Goal: Task Accomplishment & Management: Manage account settings

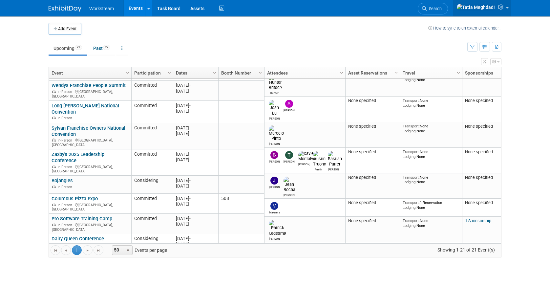
click at [506, 10] on link at bounding box center [482, 8] width 58 height 16
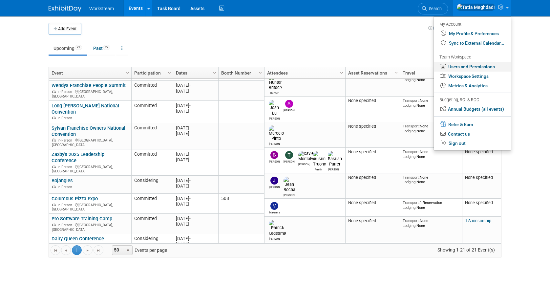
click at [477, 64] on link "Users and Permissions" at bounding box center [472, 67] width 77 height 10
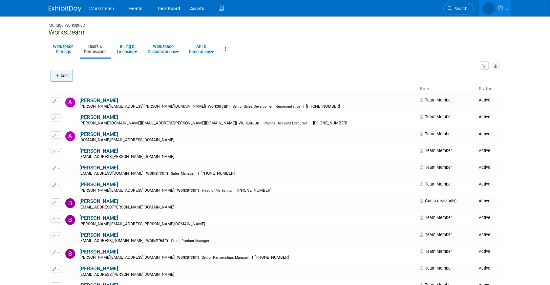
click at [59, 74] on icon "button" at bounding box center [58, 76] width 5 height 4
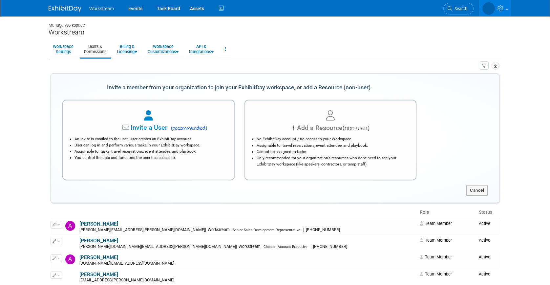
click at [153, 136] on li "An invite is emailed to the user. User creates an ExhibitDay account." at bounding box center [149, 139] width 151 height 6
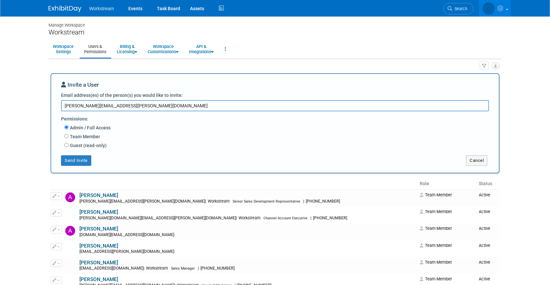
type textarea "damon.young@workstream.is"
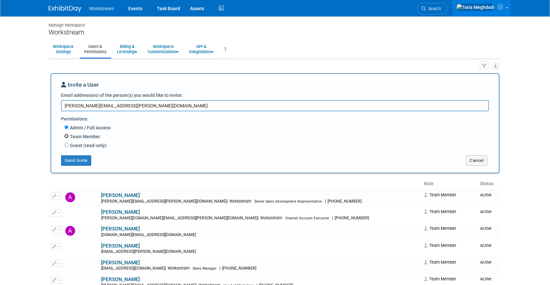
click at [66, 136] on input "Team Member" at bounding box center [66, 136] width 4 height 4
radio input "true"
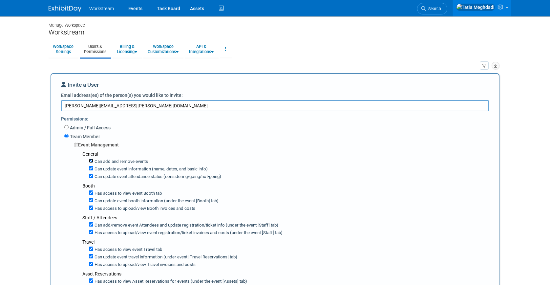
click at [91, 161] on input "Can add and remove events" at bounding box center [91, 160] width 4 height 4
checkbox input "false"
click at [91, 168] on input "Can update event information (name, dates, and basic info)" at bounding box center [91, 168] width 4 height 4
checkbox input "false"
click at [91, 176] on input "Can update event attendance status (considering/going/not-going)" at bounding box center [91, 176] width 4 height 4
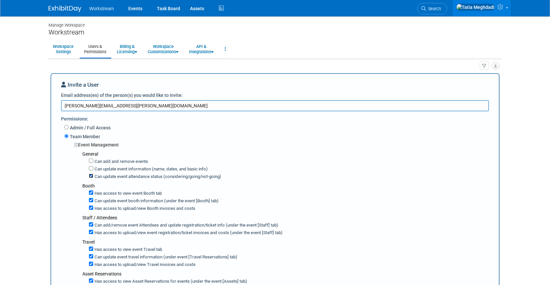
checkbox input "false"
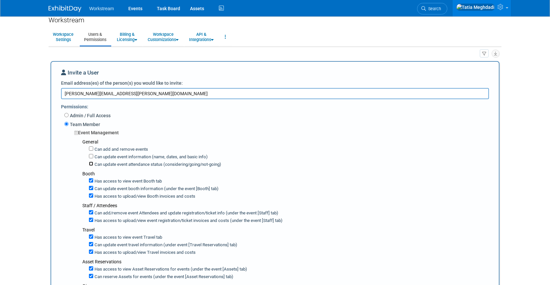
scroll to position [16, 0]
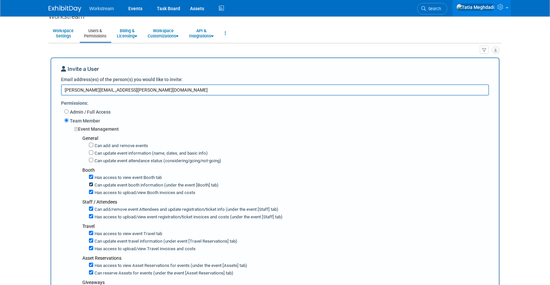
drag, startPoint x: 92, startPoint y: 185, endPoint x: 93, endPoint y: 191, distance: 6.0
click at [92, 185] on input "Can update event booth information (under the event [Booth] tab)" at bounding box center [91, 184] width 4 height 4
checkbox input "false"
click at [92, 192] on input "Has access to view Booth invoices and costs" at bounding box center [91, 192] width 4 height 4
checkbox input "false"
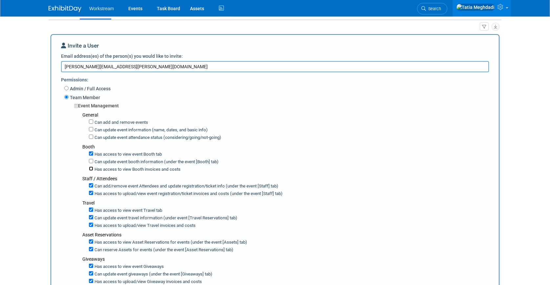
scroll to position [39, 0]
click at [92, 185] on input "Can add/remove event Attendees and update registration/ticket info (under the e…" at bounding box center [91, 185] width 4 height 4
checkbox input "false"
click at [91, 193] on input "Has access to view event registration/ticket invoices and costs (under the even…" at bounding box center [91, 192] width 4 height 4
checkbox input "false"
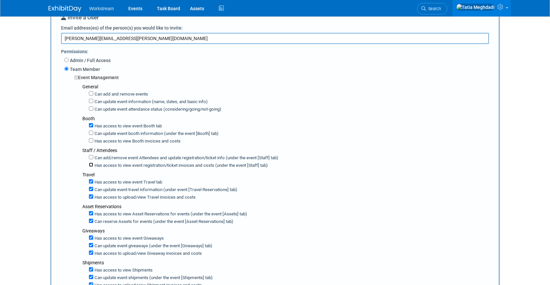
scroll to position [89, 0]
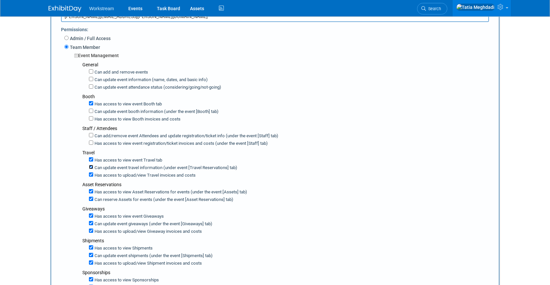
drag, startPoint x: 90, startPoint y: 166, endPoint x: 91, endPoint y: 173, distance: 6.7
click at [90, 167] on input "Can update event travel information (under event [Travel Reservations] tab)" at bounding box center [91, 167] width 4 height 4
checkbox input "false"
drag, startPoint x: 91, startPoint y: 174, endPoint x: 90, endPoint y: 176, distance: 3.4
click at [91, 174] on input "Has access to view Travel invoices and costs" at bounding box center [91, 174] width 4 height 4
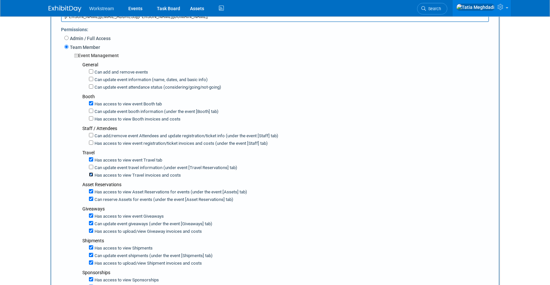
checkbox input "false"
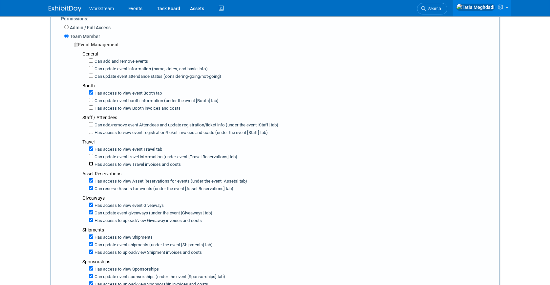
scroll to position [109, 0]
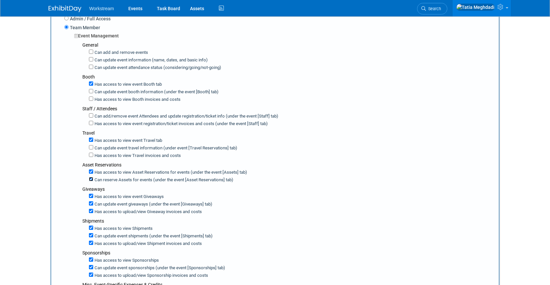
drag, startPoint x: 92, startPoint y: 178, endPoint x: 89, endPoint y: 184, distance: 6.9
click at [92, 178] on input "Can reserve Assets for events (under the event [Asset Reservations] tab)" at bounding box center [91, 179] width 4 height 4
checkbox input "false"
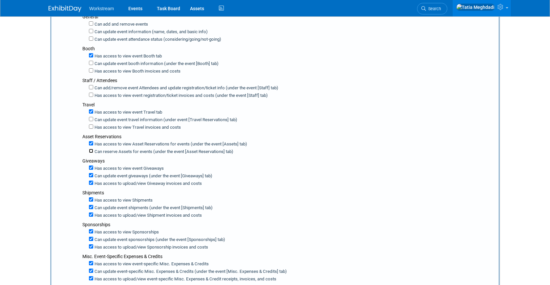
scroll to position [142, 0]
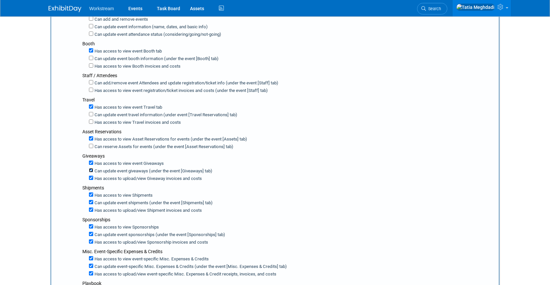
drag, startPoint x: 90, startPoint y: 170, endPoint x: 91, endPoint y: 175, distance: 4.9
click at [90, 171] on input "Can update event giveaways (under the event [Giveaways] tab)" at bounding box center [91, 170] width 4 height 4
checkbox input "false"
drag, startPoint x: 91, startPoint y: 176, endPoint x: 89, endPoint y: 183, distance: 7.2
click at [91, 176] on input "Has access to view Giveaway invoices and costs" at bounding box center [91, 178] width 4 height 4
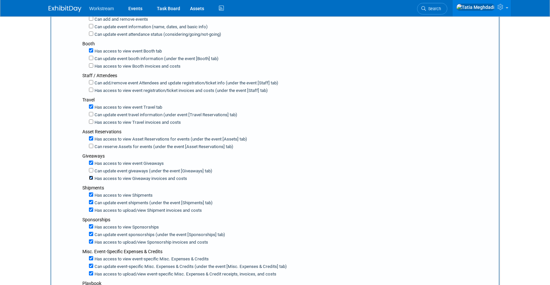
checkbox input "false"
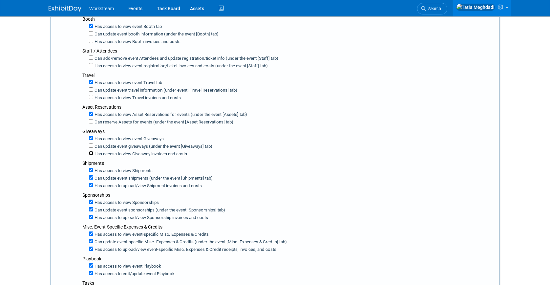
scroll to position [167, 0]
drag, startPoint x: 92, startPoint y: 178, endPoint x: 91, endPoint y: 181, distance: 3.7
click at [92, 178] on input "Can update event shipments (under the event [Shipments] tab)" at bounding box center [91, 177] width 4 height 4
checkbox input "false"
click at [90, 183] on input "Has access to view Shipment invoices and costs" at bounding box center [91, 184] width 4 height 4
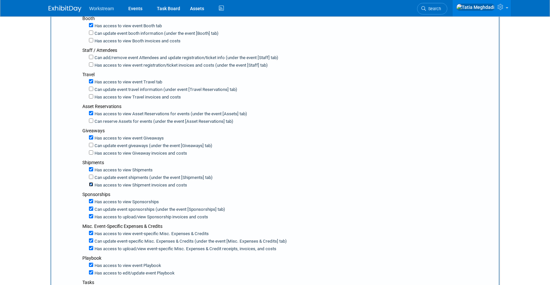
checkbox input "false"
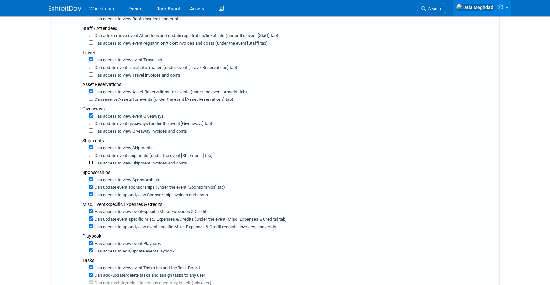
scroll to position [191, 0]
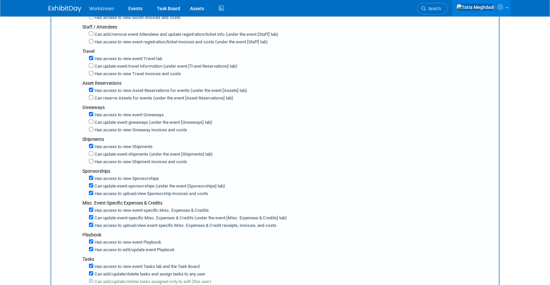
click at [88, 185] on div "Has access to view Sponsorships Can update event sponsorships (under the event …" at bounding box center [287, 185] width 411 height 23
drag, startPoint x: 92, startPoint y: 185, endPoint x: 92, endPoint y: 189, distance: 4.6
click at [92, 186] on input "Can update event sponsorships (under the event [Sponsorships] tab)" at bounding box center [91, 185] width 4 height 4
checkbox input "false"
click at [92, 191] on input "Has access to view Sponsorship invoices and costs" at bounding box center [91, 193] width 4 height 4
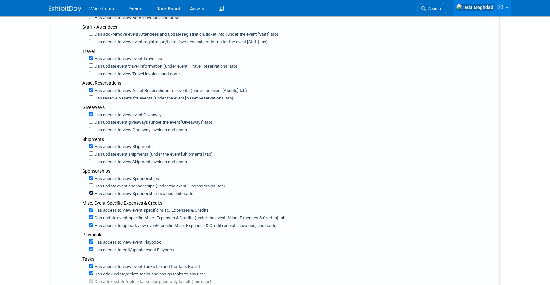
checkbox input "false"
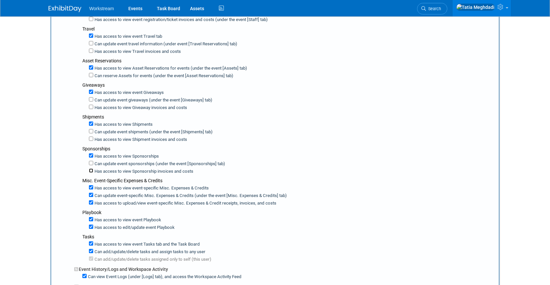
scroll to position [214, 0]
click at [92, 186] on input "Has access to view event-specific Misc. Expenses & Credits" at bounding box center [91, 186] width 4 height 4
checkbox input "false"
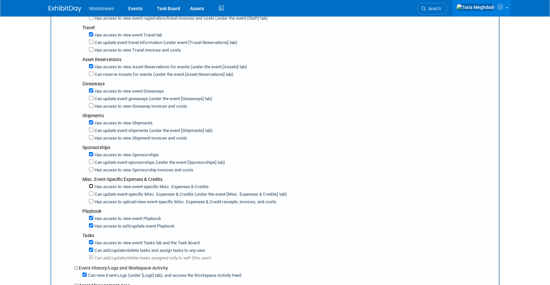
checkbox input "false"
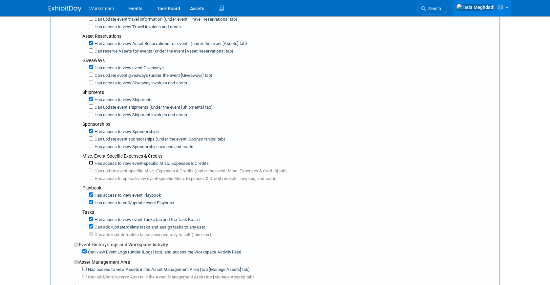
scroll to position [241, 0]
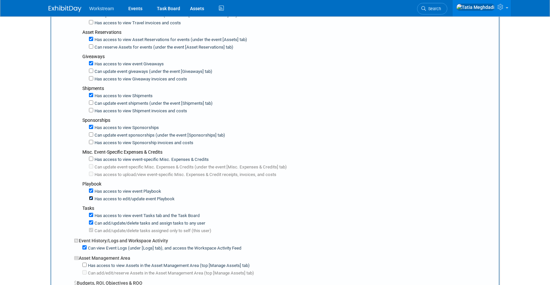
click at [91, 198] on input "Has access to edit/update event Playbook" at bounding box center [91, 198] width 4 height 4
checkbox input "false"
click at [92, 215] on input "Has access to view event Tasks tab and the Task Board" at bounding box center [91, 215] width 4 height 4
checkbox input "false"
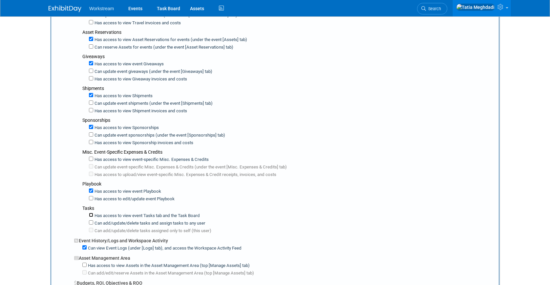
checkbox input "false"
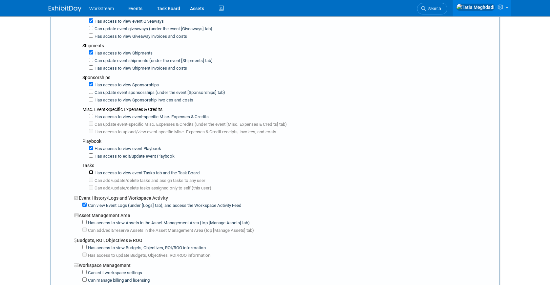
scroll to position [287, 0]
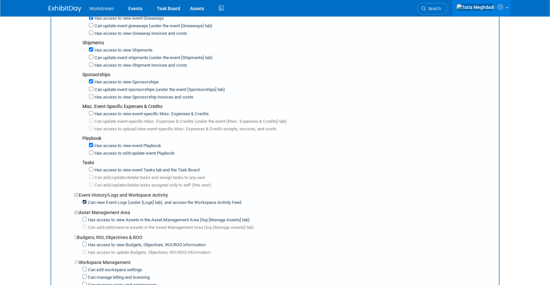
click at [83, 203] on input "Can view Event Logs (under [Logs] tab), and access the Workspace Activity Feed" at bounding box center [84, 201] width 4 height 4
checkbox input "false"
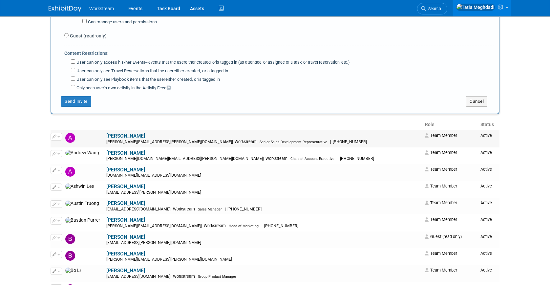
scroll to position [566, 0]
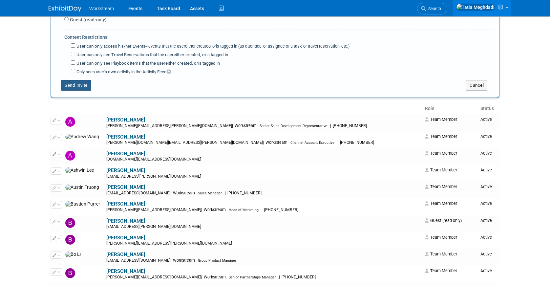
click at [79, 85] on button "Send Invite" at bounding box center [76, 85] width 30 height 10
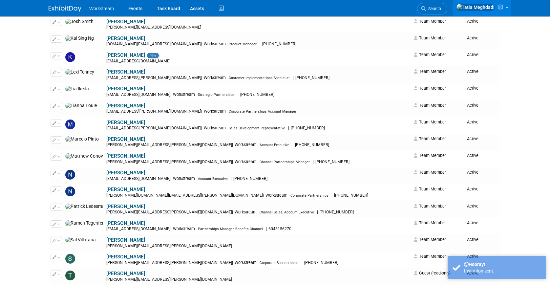
scroll to position [0, 0]
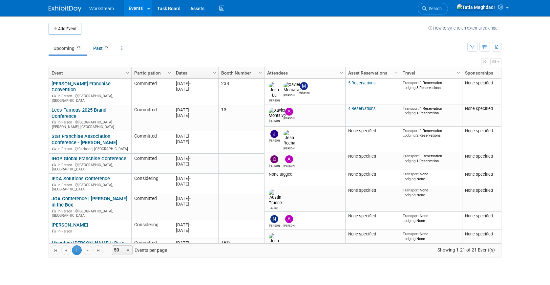
click at [68, 28] on button "Add Event" at bounding box center [65, 29] width 33 height 12
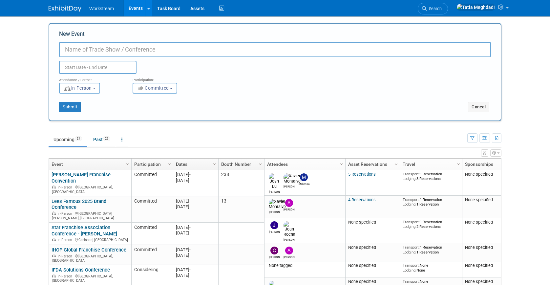
click at [78, 49] on input "New Event" at bounding box center [275, 49] width 432 height 15
type input "DQ Connect 2026"
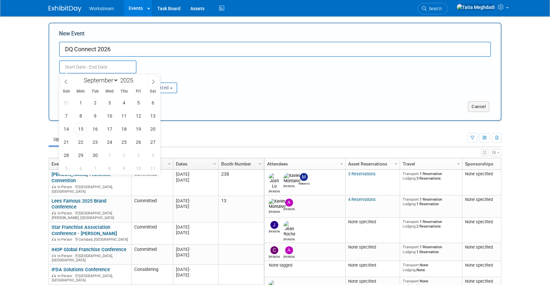
click at [71, 67] on input "text" at bounding box center [97, 66] width 77 height 13
click at [152, 82] on icon at bounding box center [153, 81] width 5 height 5
select select "11"
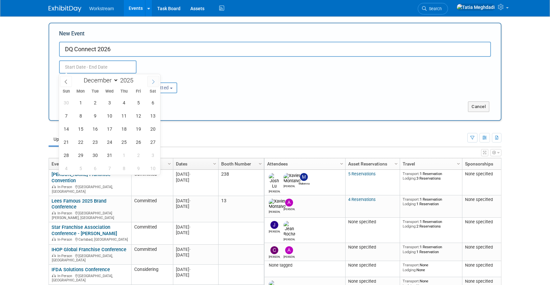
click at [152, 82] on icon at bounding box center [153, 81] width 5 height 5
type input "2026"
select select "0"
click at [111, 115] on span "7" at bounding box center [109, 115] width 13 height 13
click at [137, 116] on span "9" at bounding box center [138, 115] width 13 height 13
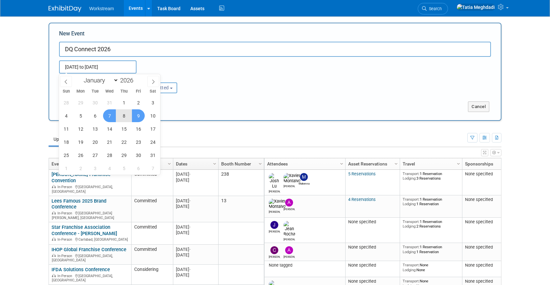
type input "Jan 7, 2026 to Jan 9, 2026"
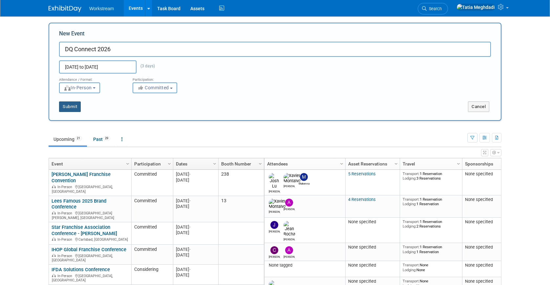
click at [63, 104] on button "Submit" at bounding box center [70, 106] width 22 height 10
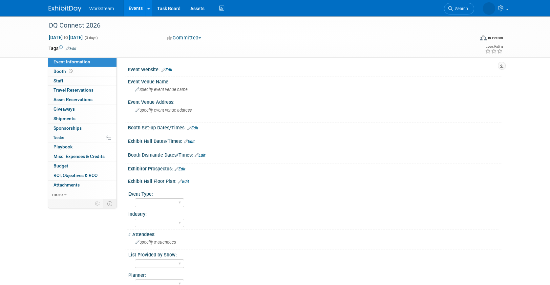
click at [135, 6] on link "Events" at bounding box center [136, 8] width 24 height 16
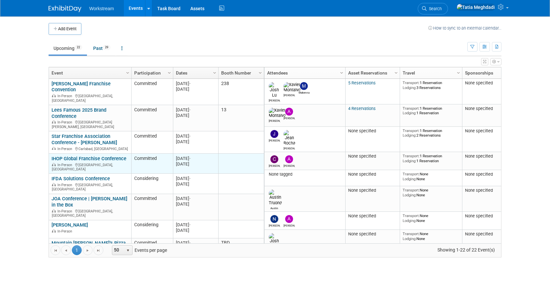
scroll to position [265, 0]
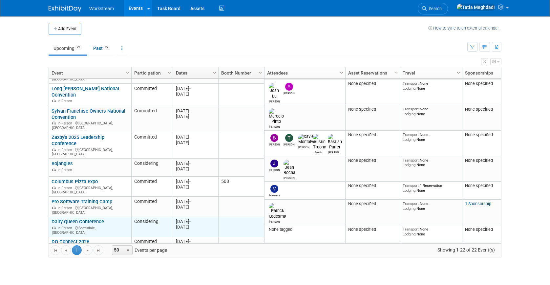
click at [95, 218] on link "Dairy Queen Conference" at bounding box center [78, 221] width 52 height 6
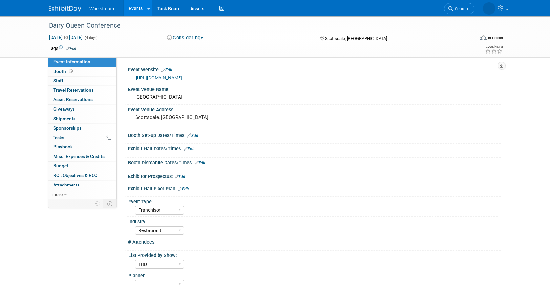
select select "Franchisor"
select select "Restaurant"
select select "TBD"
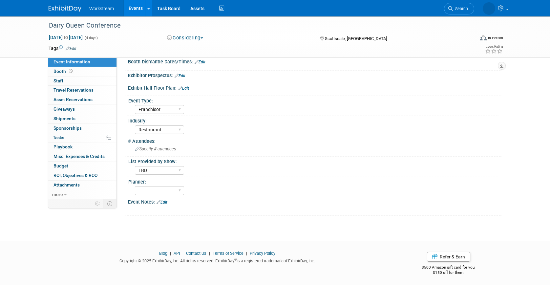
scroll to position [102, 0]
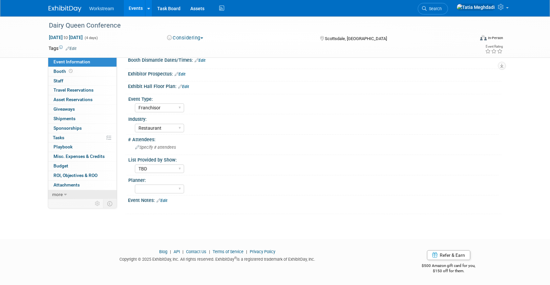
click at [57, 194] on span "more" at bounding box center [57, 194] width 10 height 5
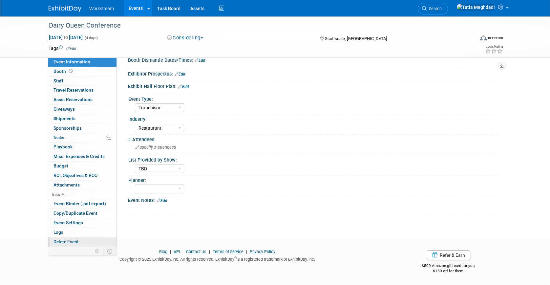
drag, startPoint x: 65, startPoint y: 241, endPoint x: 75, endPoint y: 240, distance: 9.9
click at [65, 241] on span "Delete Event" at bounding box center [65, 241] width 25 height 5
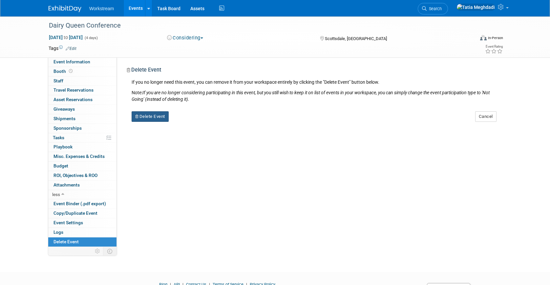
click at [142, 115] on button "Delete Event" at bounding box center [150, 116] width 37 height 10
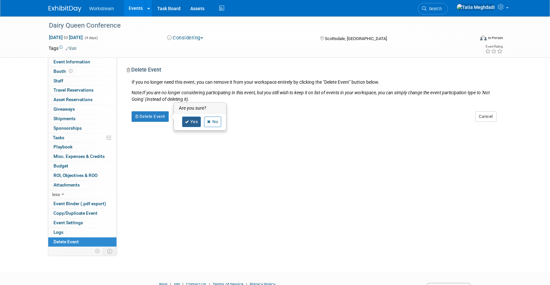
click at [188, 121] on icon at bounding box center [187, 122] width 4 height 4
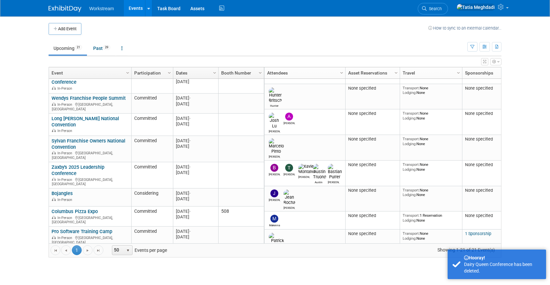
scroll to position [249, 0]
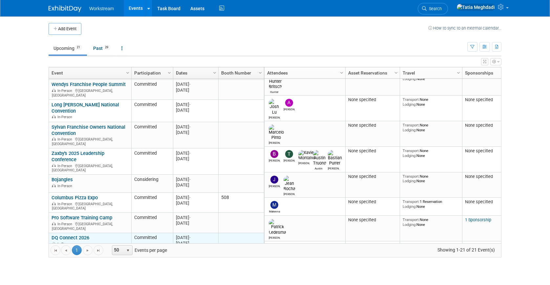
click at [71, 235] on link "DQ Connect 2026" at bounding box center [71, 238] width 38 height 6
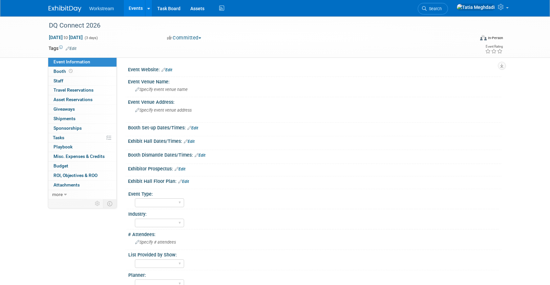
click at [62, 61] on span "Event Information" at bounding box center [71, 61] width 37 height 5
click at [60, 71] on span "Booth" at bounding box center [63, 71] width 20 height 5
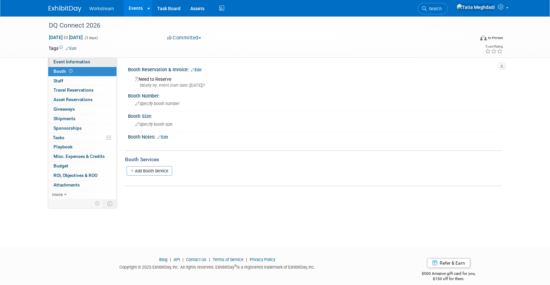
click at [60, 62] on span "Event Information" at bounding box center [71, 61] width 37 height 5
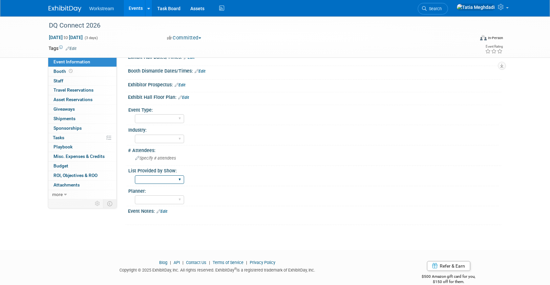
scroll to position [95, 0]
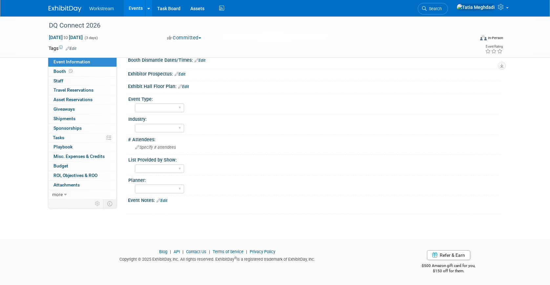
click at [167, 200] on link "Edit" at bounding box center [161, 200] width 11 height 5
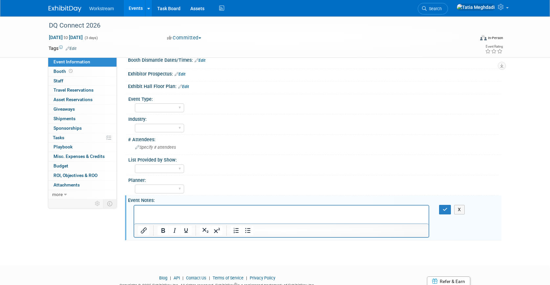
scroll to position [0, 0]
click at [163, 209] on p "Rich Text Area. Press ALT-0 for help." at bounding box center [281, 211] width 287 height 7
click at [445, 207] on icon "button" at bounding box center [445, 209] width 5 height 5
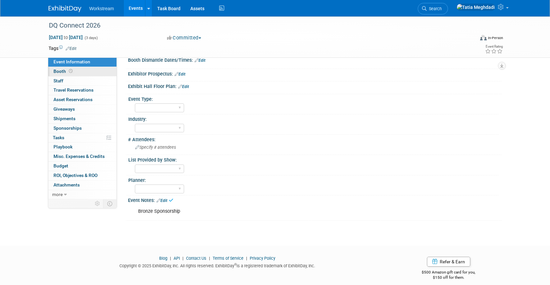
click at [58, 71] on span "Booth" at bounding box center [63, 71] width 20 height 5
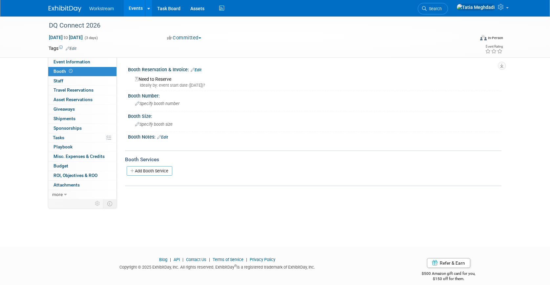
click at [166, 140] on div "X" at bounding box center [313, 141] width 365 height 3
click at [166, 136] on link "Edit" at bounding box center [162, 137] width 11 height 5
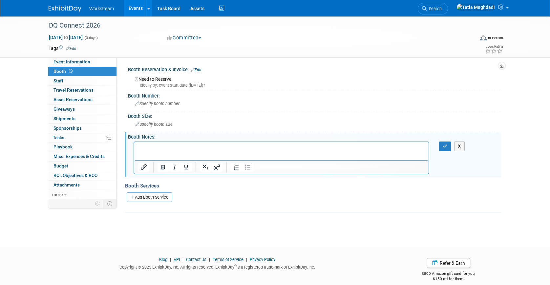
click at [160, 145] on p "Rich Text Area. Press ALT-0 for help." at bounding box center [281, 147] width 287 height 7
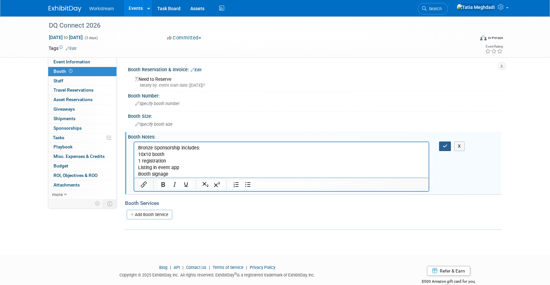
click at [448, 146] on button "button" at bounding box center [445, 146] width 12 height 10
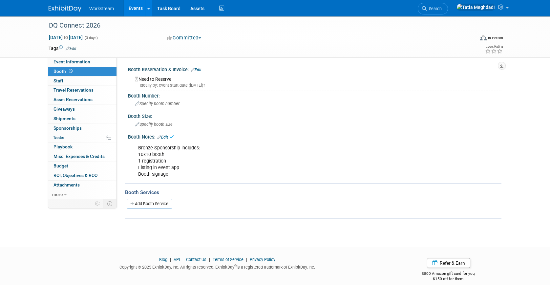
click at [199, 70] on link "Edit" at bounding box center [196, 70] width 11 height 5
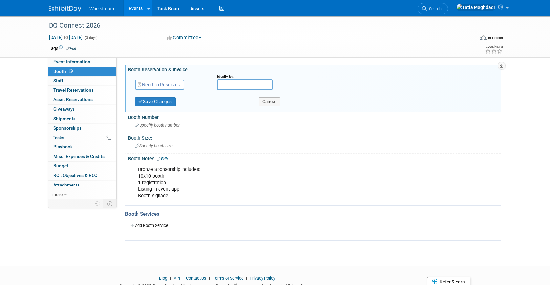
click at [149, 87] on span "Need to Reserve" at bounding box center [157, 84] width 39 height 5
click at [149, 85] on span "Need to Reserve" at bounding box center [157, 84] width 39 height 5
click at [231, 85] on input "text" at bounding box center [245, 84] width 56 height 10
click at [240, 144] on span "15" at bounding box center [238, 144] width 13 height 13
type input "Sep 15, 2025"
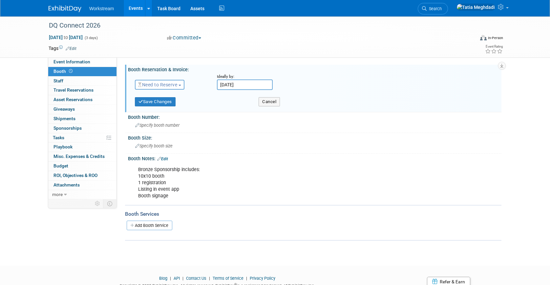
click at [162, 82] on span "Need to Reserve" at bounding box center [157, 84] width 39 height 5
click at [158, 100] on link "Need to Reserve" at bounding box center [170, 95] width 70 height 9
click at [156, 84] on link "Need to Reserve" at bounding box center [158, 84] width 41 height 5
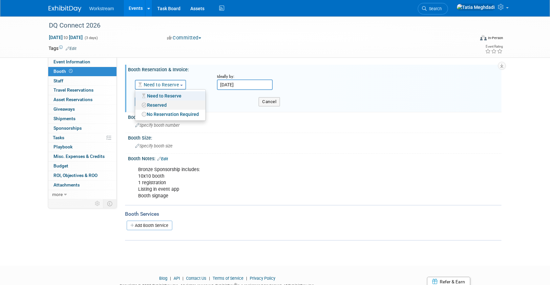
click at [156, 101] on link "Reserved" at bounding box center [170, 104] width 70 height 9
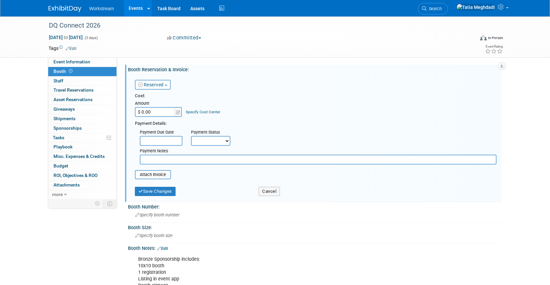
click at [152, 111] on input "$ 0.00" at bounding box center [155, 112] width 41 height 10
type input "$ 8,500.00"
drag, startPoint x: 249, startPoint y: 108, endPoint x: 201, endPoint y: 137, distance: 56.4
click at [250, 108] on div "Cost: Amount $ 8,500.00 Specify Cost Center Cost Center -- Not Specified --" at bounding box center [316, 105] width 362 height 24
click at [159, 145] on body "Workstream Events Add Event Bulk Upload Events Shareable Event Boards Recently …" at bounding box center [275, 142] width 550 height 285
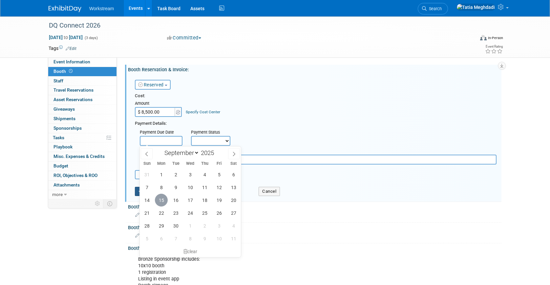
drag, startPoint x: 163, startPoint y: 199, endPoint x: 174, endPoint y: 187, distance: 16.5
click at [163, 199] on span "15" at bounding box center [161, 200] width 13 height 13
type input "Sep 15, 2025"
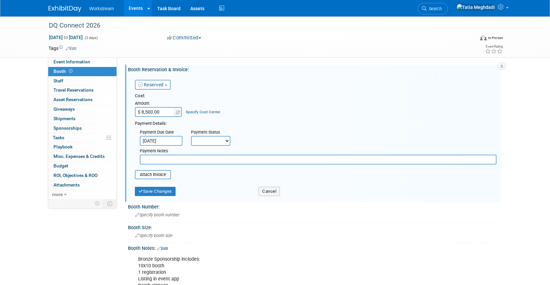
click at [205, 145] on select "Not Paid Yet Partially Paid Paid in Full" at bounding box center [210, 141] width 39 height 10
select select "3"
click at [191, 136] on select "Not Paid Yet Partially Paid Paid in Full" at bounding box center [210, 141] width 39 height 10
click at [161, 190] on button "Save Changes" at bounding box center [155, 191] width 41 height 9
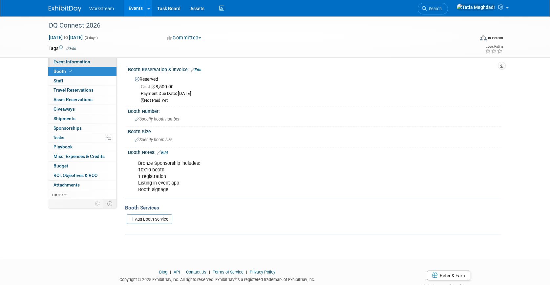
click at [64, 60] on span "Event Information" at bounding box center [71, 61] width 37 height 5
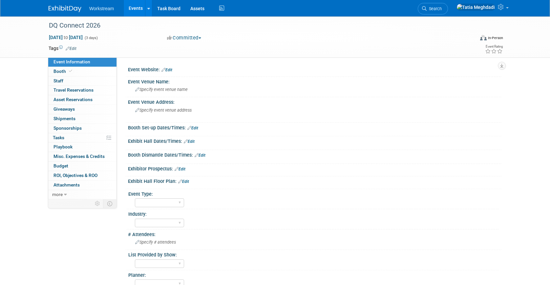
click at [61, 60] on span "Event Information" at bounding box center [71, 61] width 37 height 5
click at [55, 72] on span "Booth" at bounding box center [63, 71] width 20 height 5
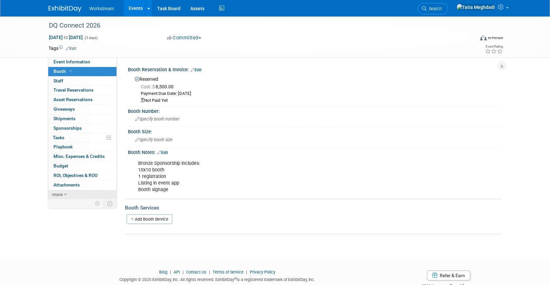
click at [59, 192] on span "more" at bounding box center [57, 194] width 10 height 5
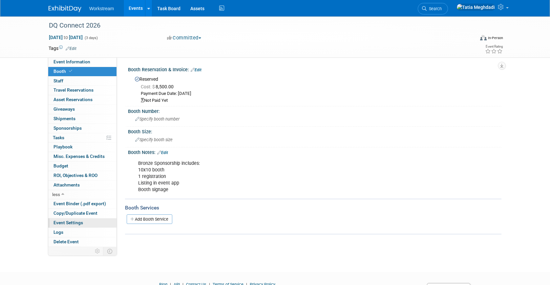
click at [63, 223] on span "Event Settings" at bounding box center [68, 222] width 30 height 5
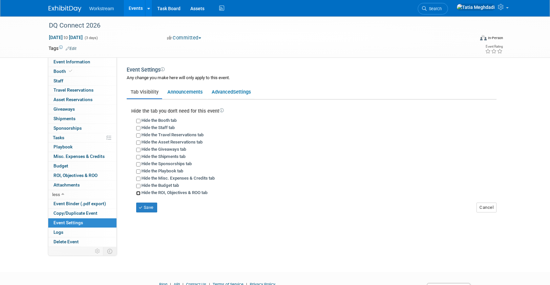
click at [138, 193] on input "Hide the ROI, Objectives & ROO tab" at bounding box center [138, 193] width 4 height 4
checkbox input "true"
click at [148, 209] on button "Save" at bounding box center [146, 207] width 21 height 10
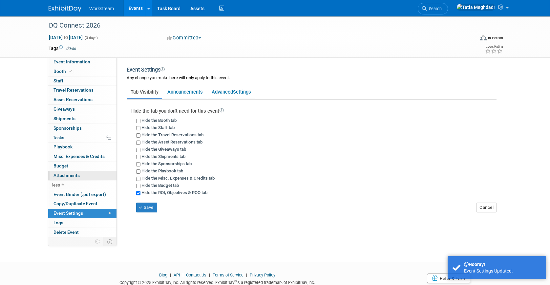
click at [73, 173] on span "Attachments 0" at bounding box center [66, 175] width 26 height 5
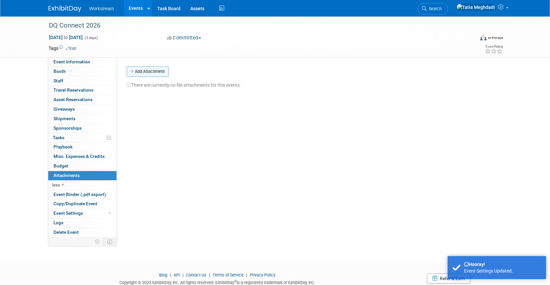
click at [154, 68] on button "Add Attachment" at bounding box center [148, 71] width 42 height 10
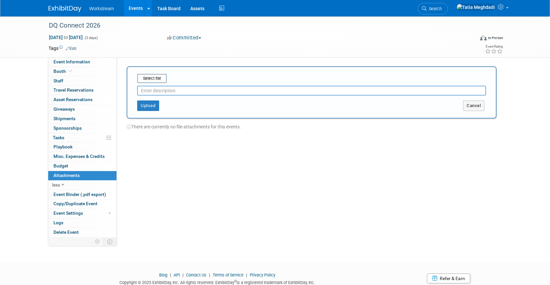
click at [152, 92] on input "text" at bounding box center [311, 91] width 349 height 10
type input "V"
type input "Bronze Sponsorship"
click at [146, 78] on input "file" at bounding box center [127, 78] width 78 height 8
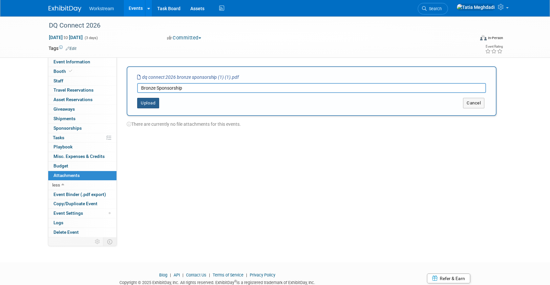
click at [149, 99] on button "Upload" at bounding box center [148, 103] width 22 height 10
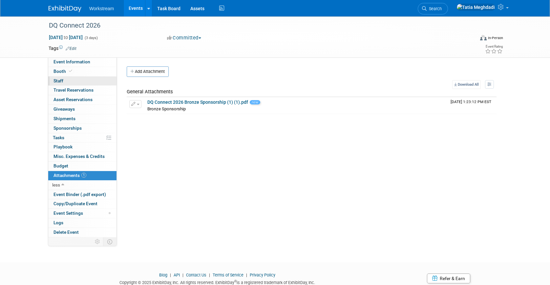
click at [61, 80] on span "Staff 0" at bounding box center [58, 80] width 10 height 5
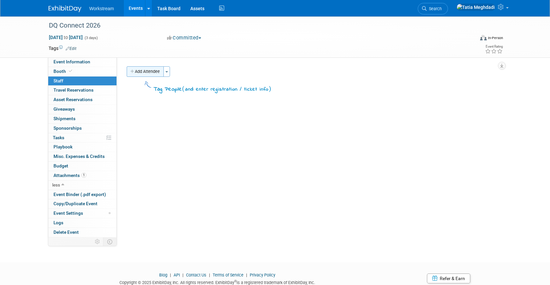
click at [129, 72] on button "Add Attendee" at bounding box center [145, 71] width 37 height 10
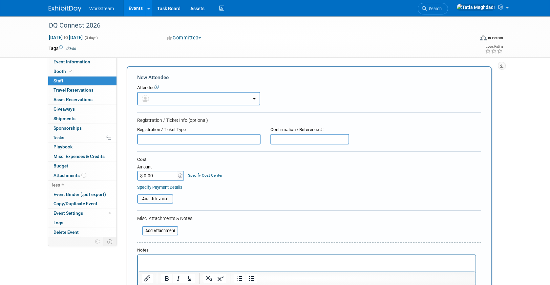
click at [161, 100] on button "button" at bounding box center [198, 98] width 123 height 13
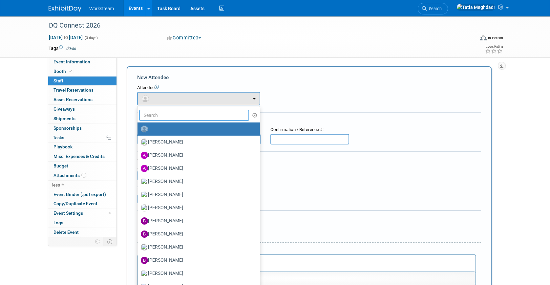
click at [164, 115] on input "text" at bounding box center [194, 115] width 110 height 11
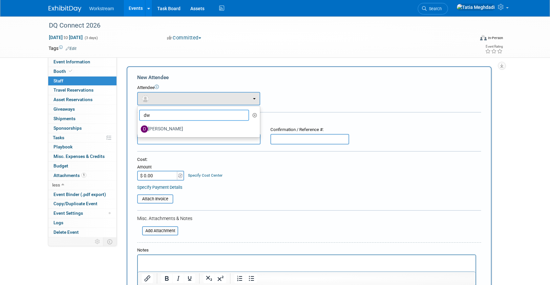
type input "dw"
click at [164, 130] on label "Dwight Smith" at bounding box center [197, 129] width 113 height 10
click at [138, 130] on input "Dwight Smith" at bounding box center [136, 128] width 4 height 4
select select "45b30f4d-e917-435f-9ac0-5d3c88886b77"
select select "100"
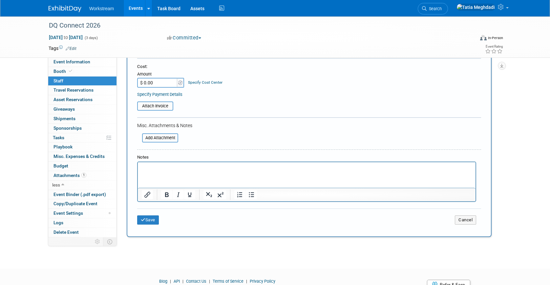
scroll to position [143, 0]
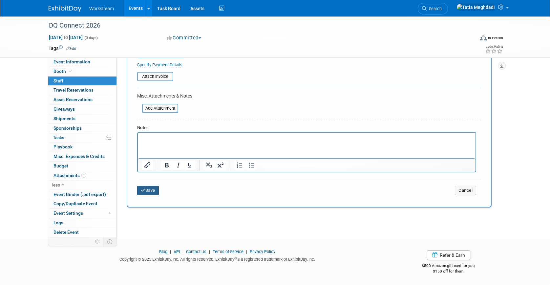
click at [147, 192] on button "Save" at bounding box center [148, 190] width 22 height 9
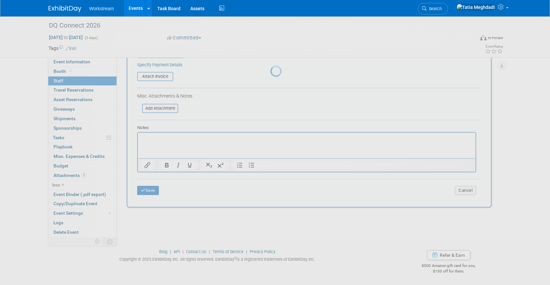
scroll to position [23, 0]
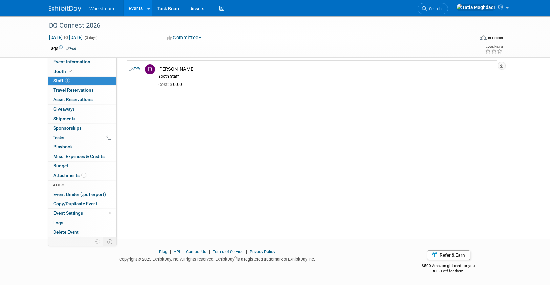
click at [134, 8] on link "Events" at bounding box center [136, 8] width 24 height 16
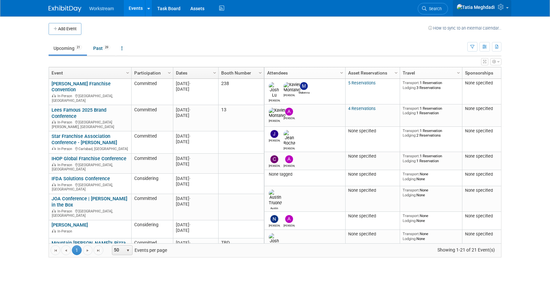
click at [503, 10] on icon at bounding box center [502, 7] width 8 height 6
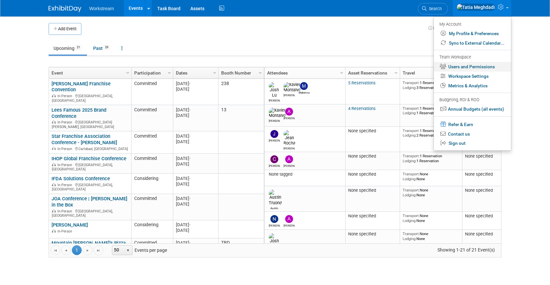
click at [481, 63] on link "Users and Permissions" at bounding box center [472, 67] width 77 height 10
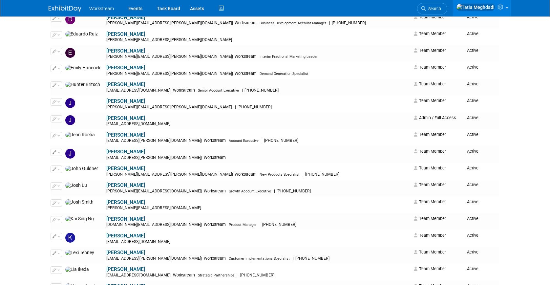
scroll to position [384, 0]
